Goal: Check status: Check status

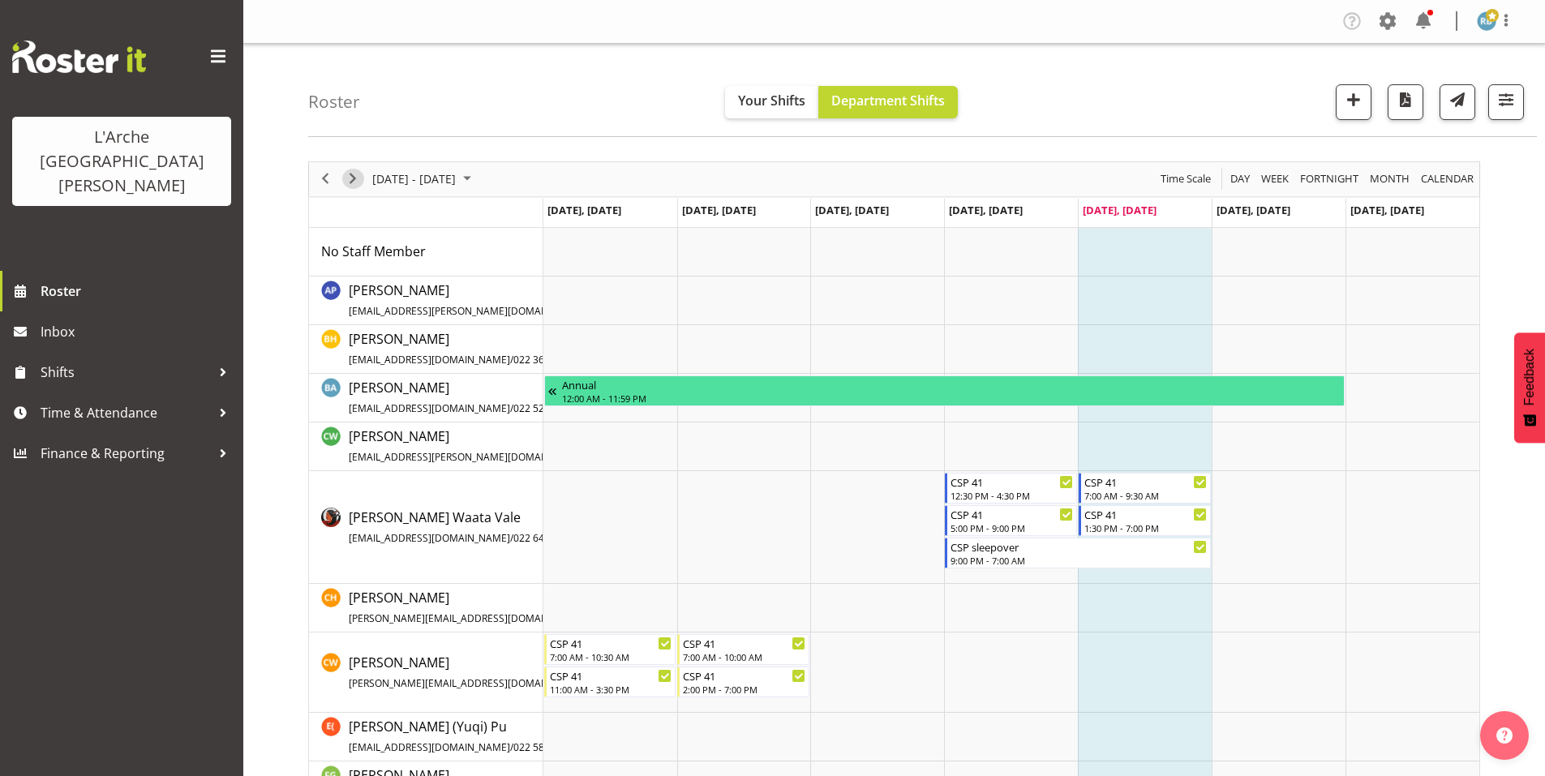
click at [359, 170] on span "Next" at bounding box center [352, 179] width 19 height 20
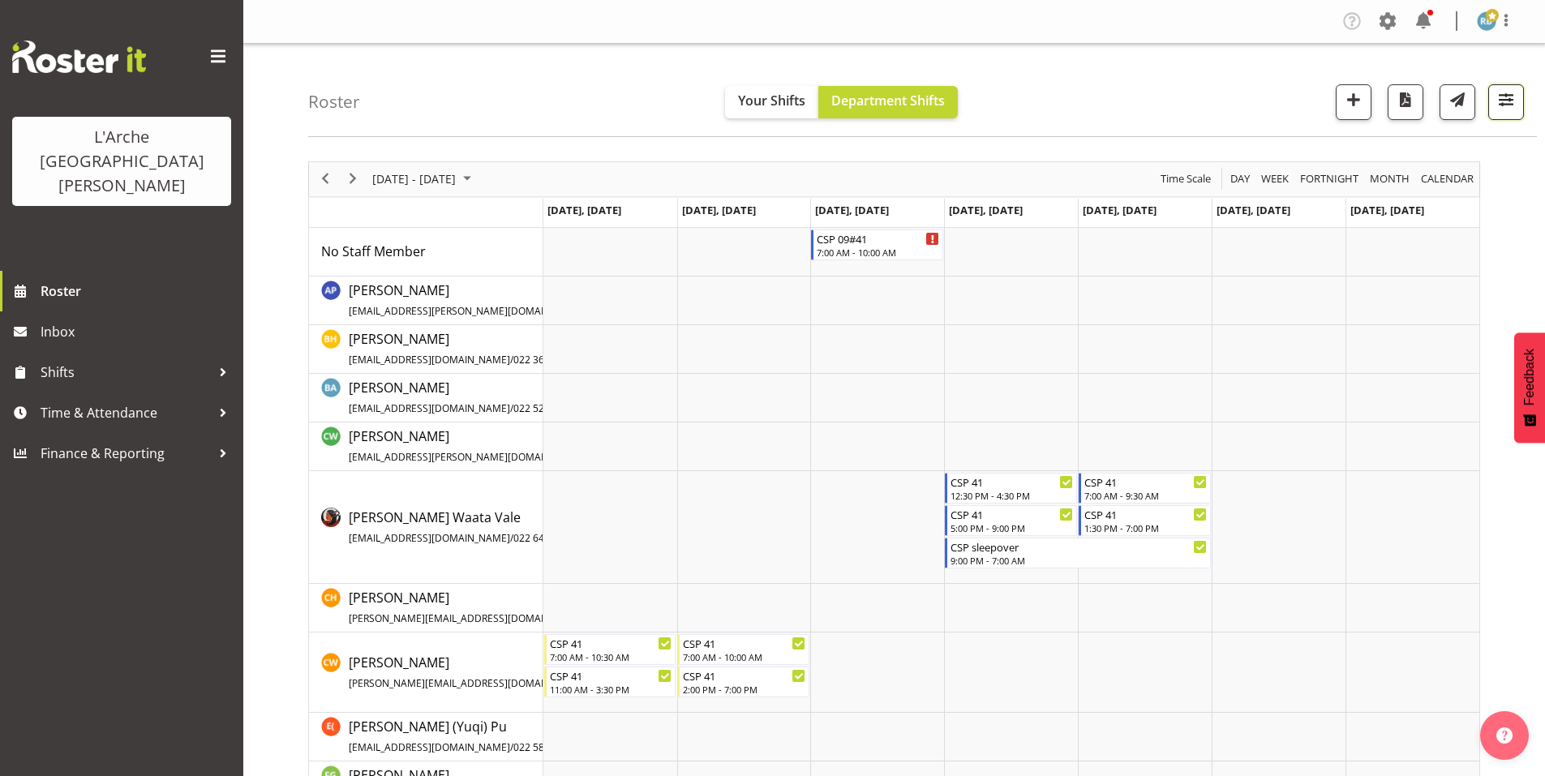
click at [1505, 97] on span "button" at bounding box center [1506, 99] width 21 height 21
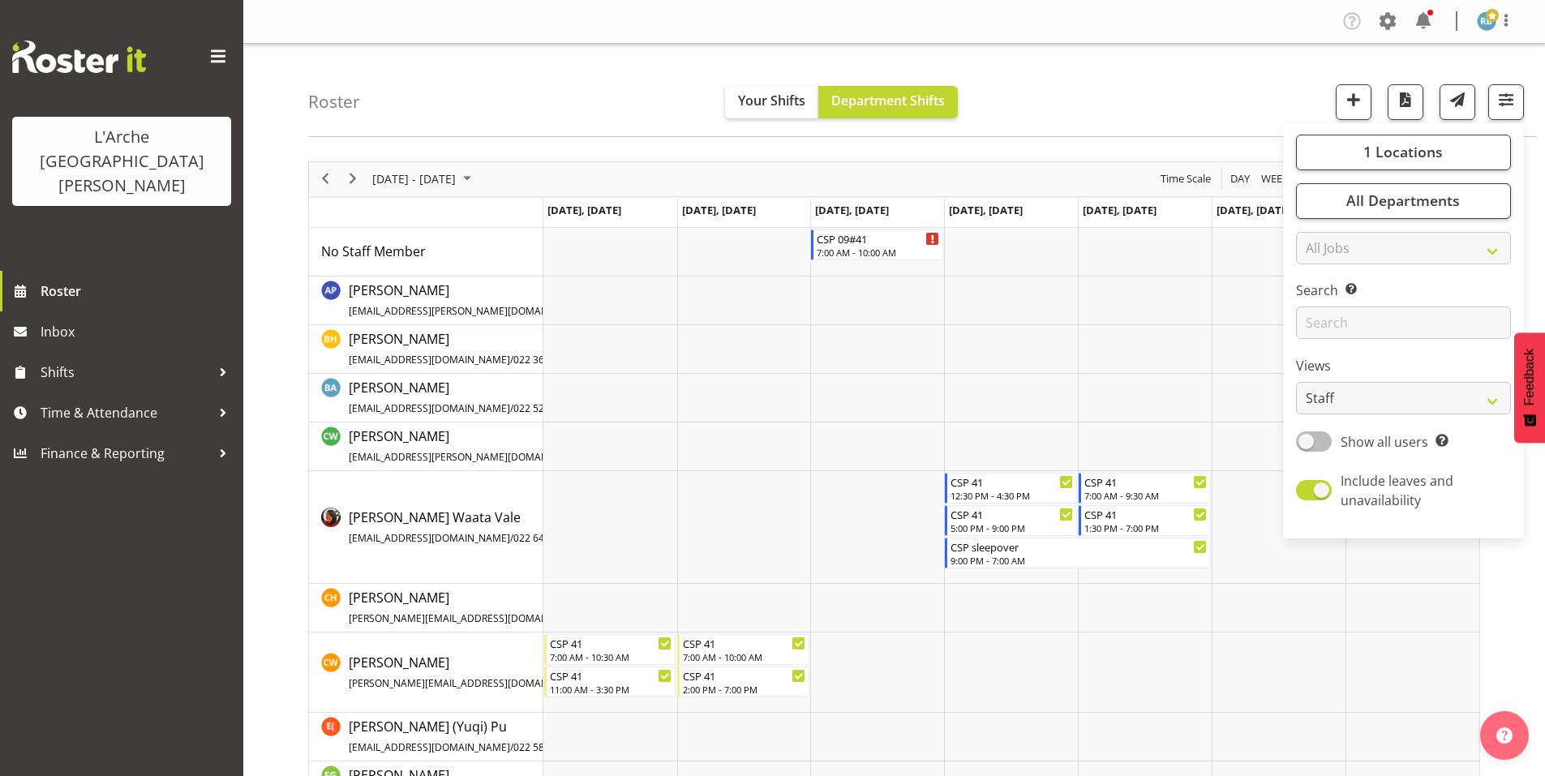
drag, startPoint x: 1350, startPoint y: 384, endPoint x: 1351, endPoint y: 393, distance: 8.3
click at [1351, 393] on div "1 Locations Clear 20 30 41 5 56b 65a 73 Art and Music [GEOGRAPHIC_DATA] [PERSON…" at bounding box center [1403, 331] width 241 height 402
click at [1332, 431] on span at bounding box center [1314, 441] width 36 height 20
click at [1307, 436] on input "Show all users Show only rostered employees" at bounding box center [1301, 441] width 11 height 11
checkbox input "true"
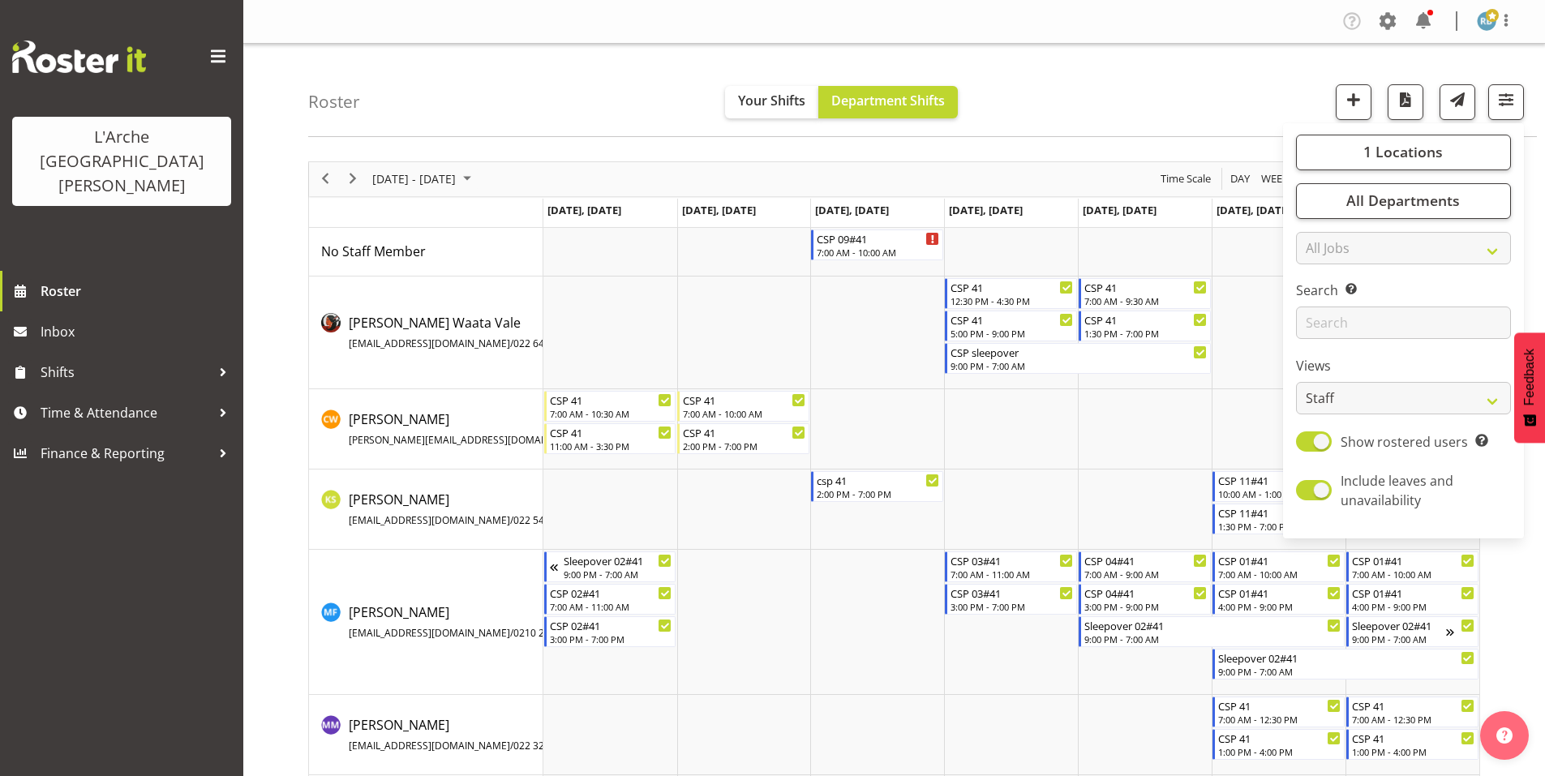
click at [660, 106] on div "Roster Your Shifts Department Shifts 1 Locations Clear 20 30 41 5 56b 65a 73 Ar…" at bounding box center [922, 90] width 1229 height 93
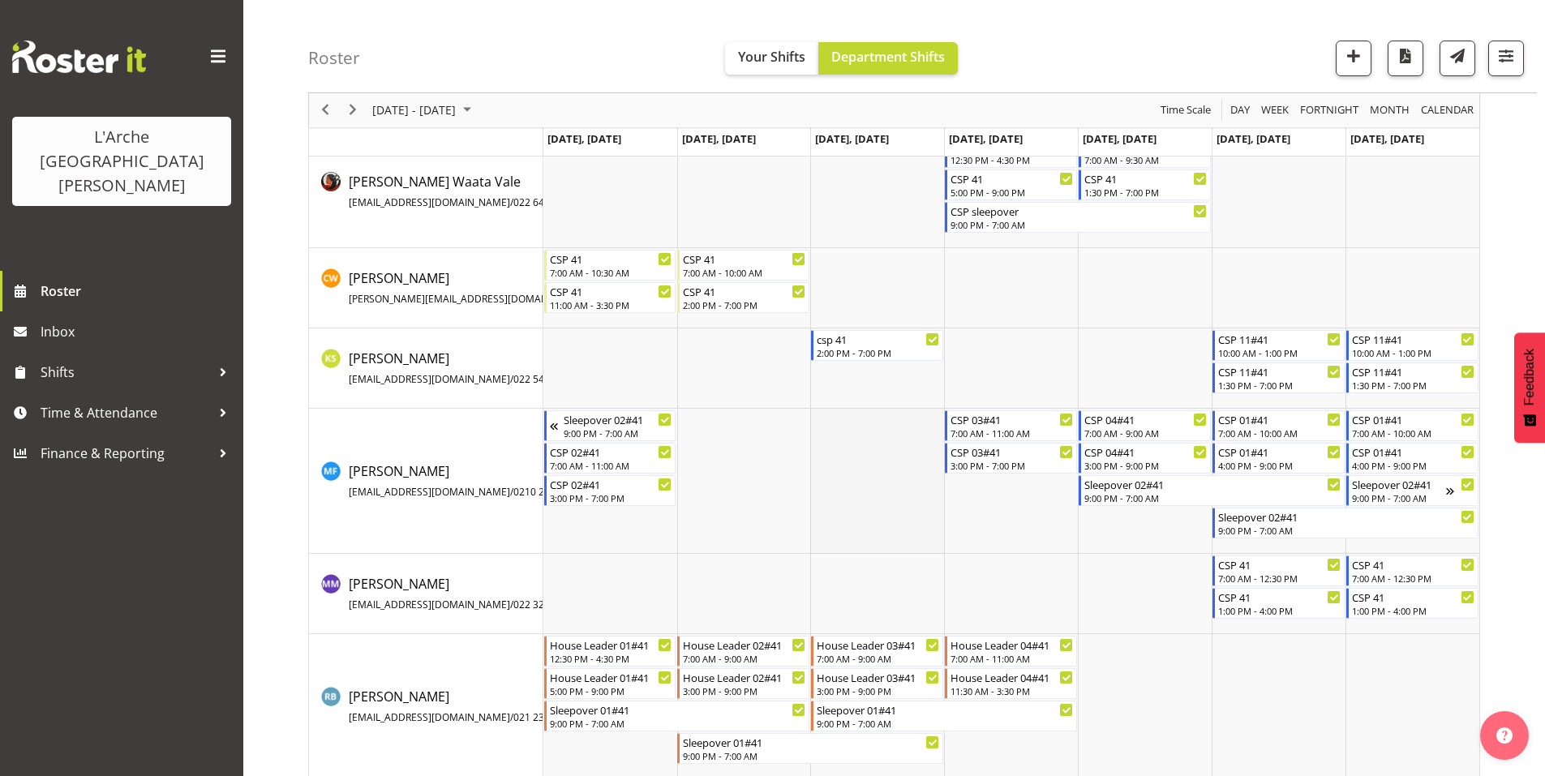
scroll to position [149, 0]
